Goal: Transaction & Acquisition: Purchase product/service

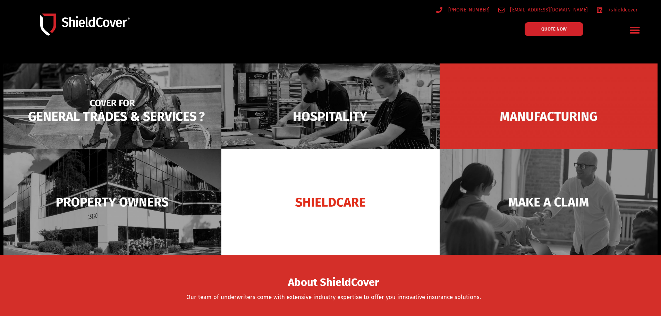
click at [126, 114] on img at bounding box center [112, 116] width 218 height 106
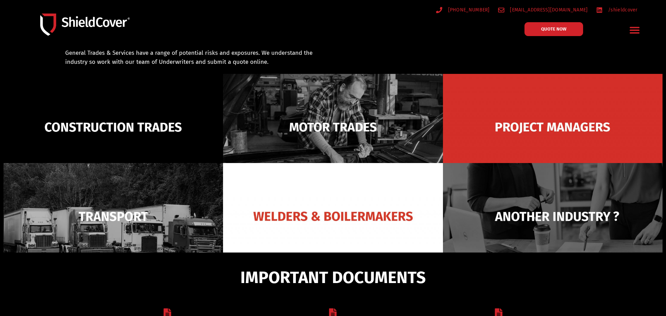
scroll to position [50, 0]
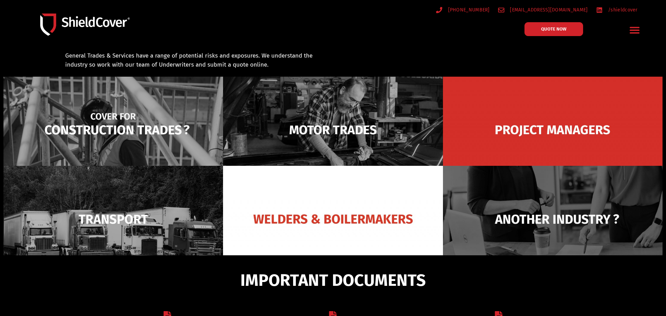
click at [152, 131] on img at bounding box center [113, 130] width 220 height 107
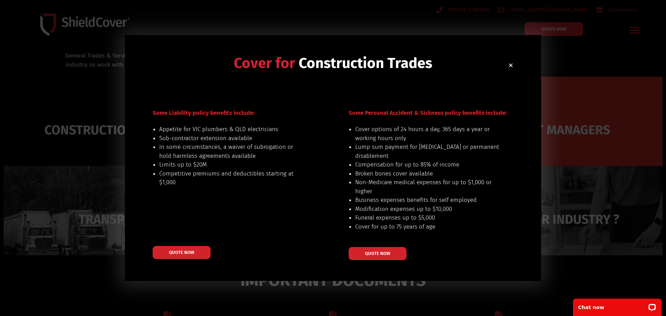
scroll to position [0, 0]
click at [189, 259] on link "QUOTE NOW" at bounding box center [182, 252] width 64 height 15
